Goal: Navigation & Orientation: Understand site structure

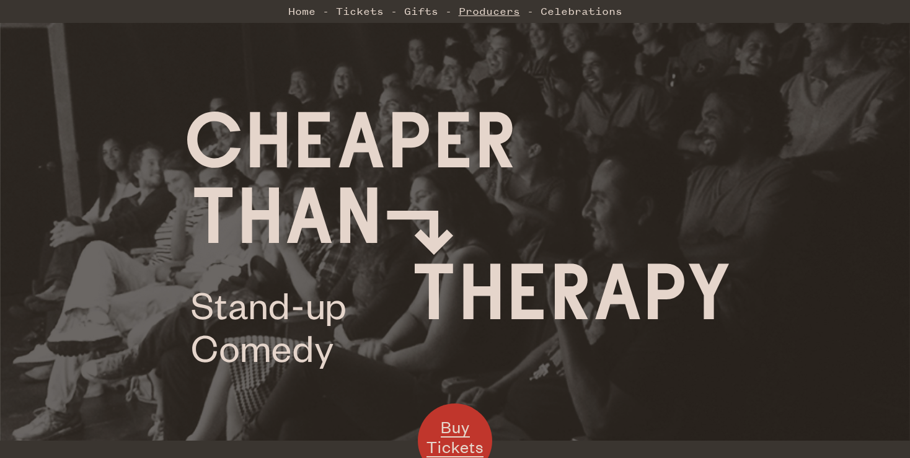
click at [486, 19] on link "Producers" at bounding box center [489, 11] width 61 height 25
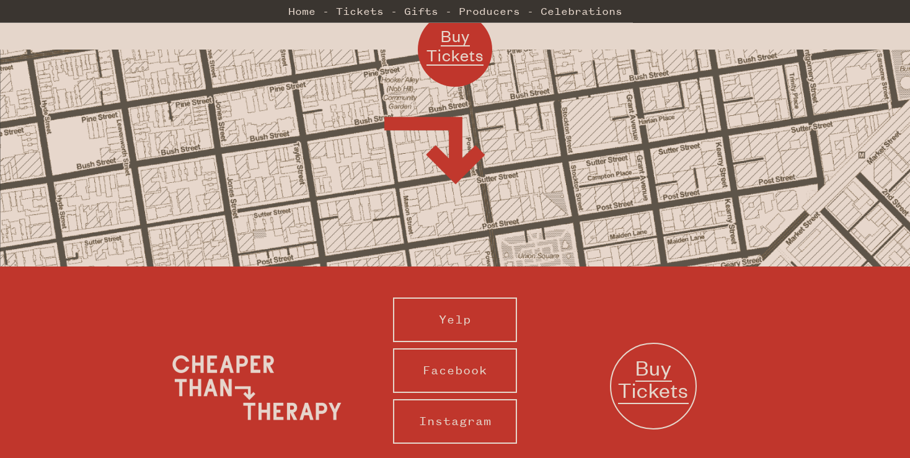
scroll to position [1249, 0]
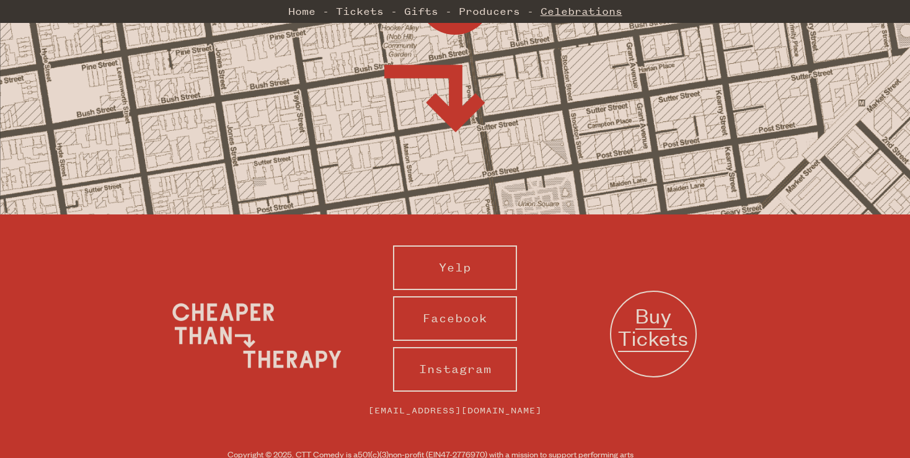
click at [549, 10] on link "Celebrations" at bounding box center [581, 11] width 82 height 25
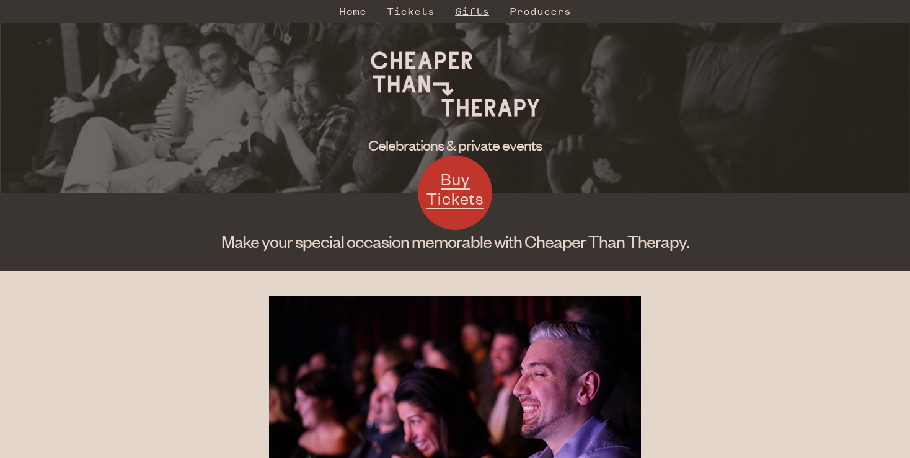
click at [488, 10] on link "Gifts" at bounding box center [472, 11] width 34 height 25
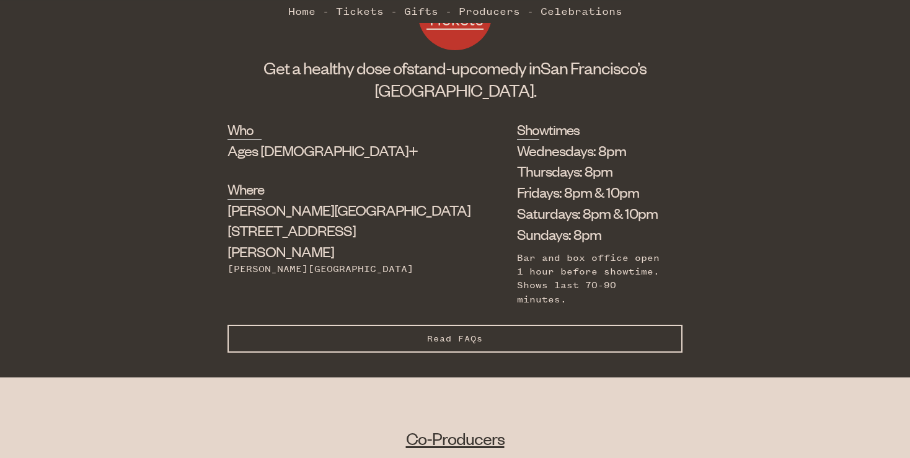
scroll to position [429, 0]
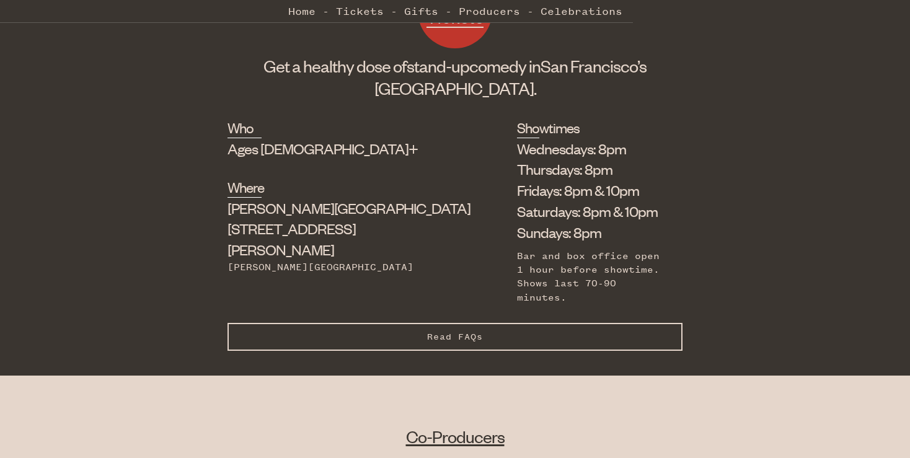
click at [336, 323] on button "Read FAQs Hide FAQs" at bounding box center [454, 337] width 455 height 28
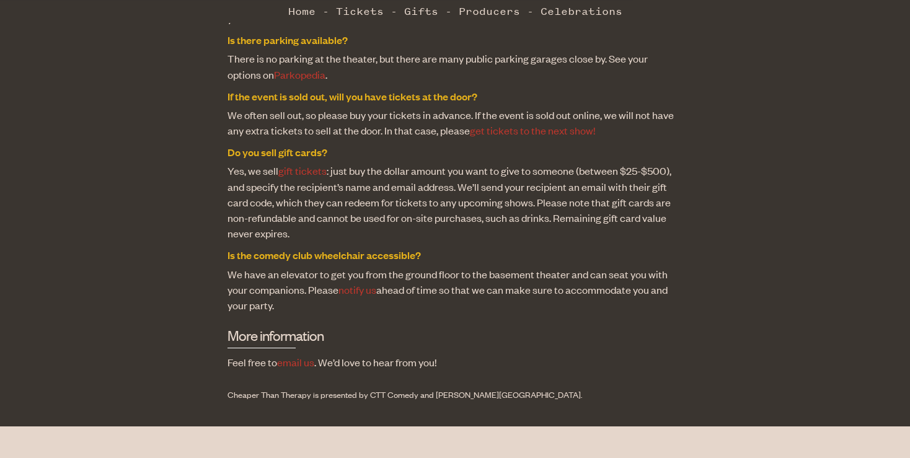
scroll to position [1225, 0]
